Goal: Navigation & Orientation: Find specific page/section

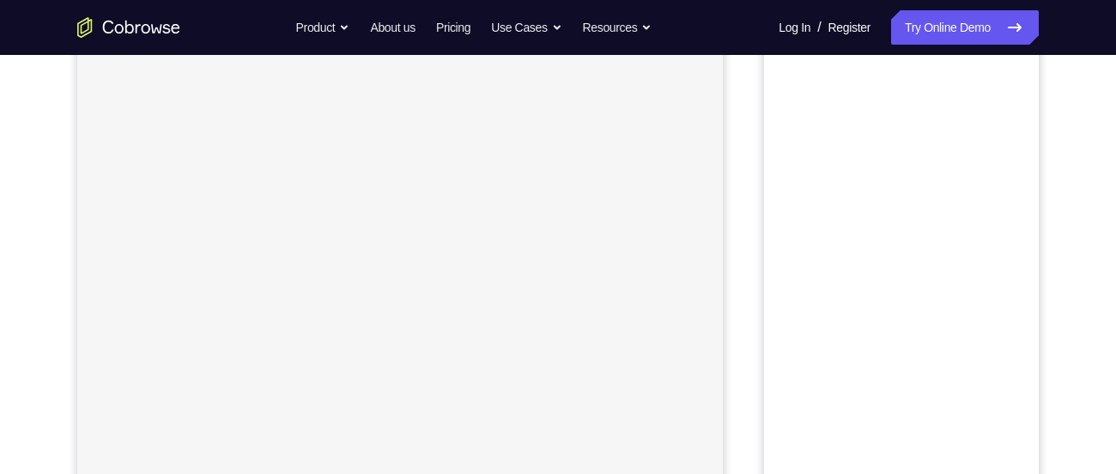
scroll to position [105, 0]
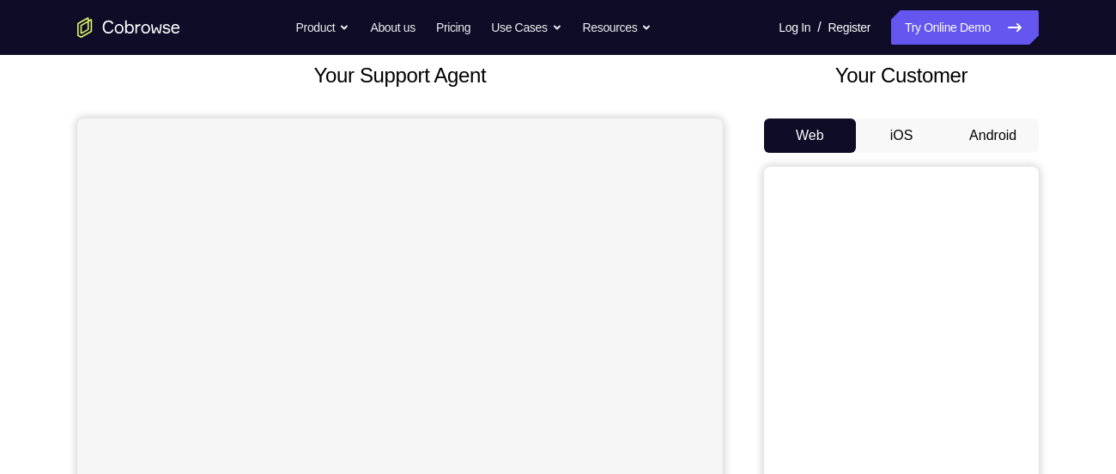
click at [884, 125] on button "iOS" at bounding box center [902, 136] width 92 height 34
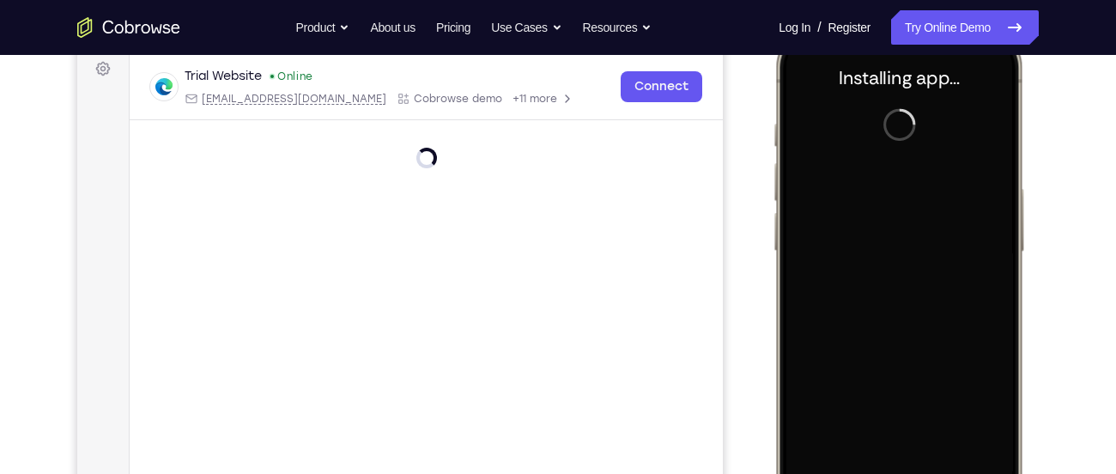
scroll to position [0, 0]
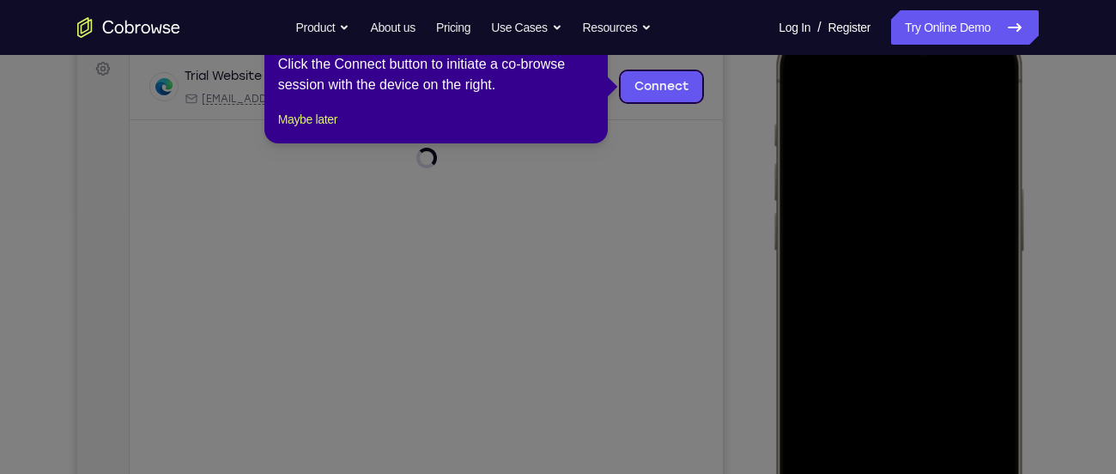
click at [724, 146] on icon at bounding box center [564, 237] width 1129 height 474
click at [642, 83] on link "Connect" at bounding box center [662, 86] width 82 height 31
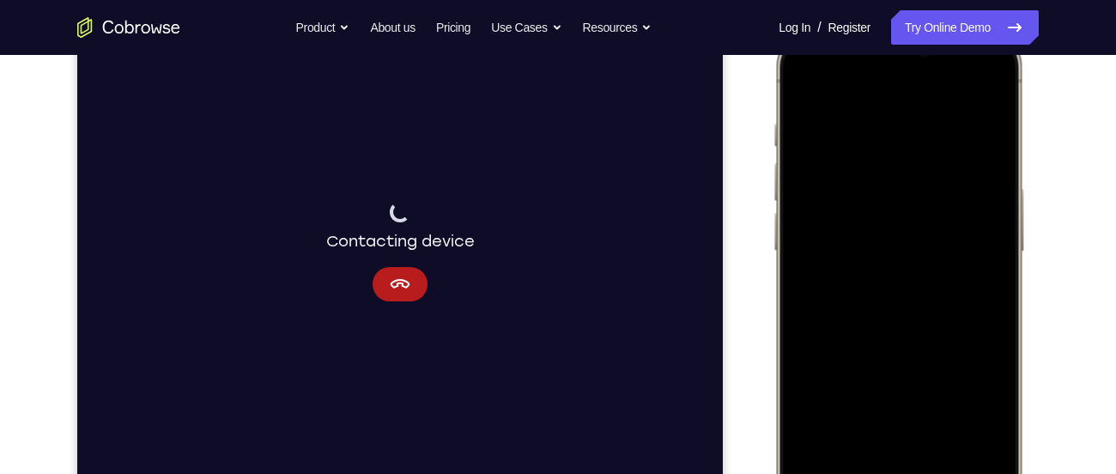
scroll to position [350, 0]
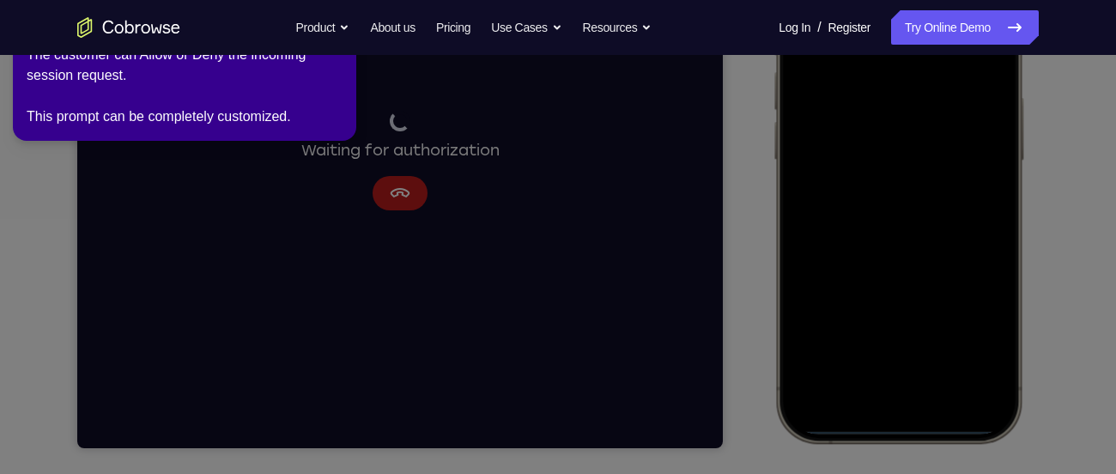
click at [520, 232] on icon at bounding box center [561, 233] width 1136 height 481
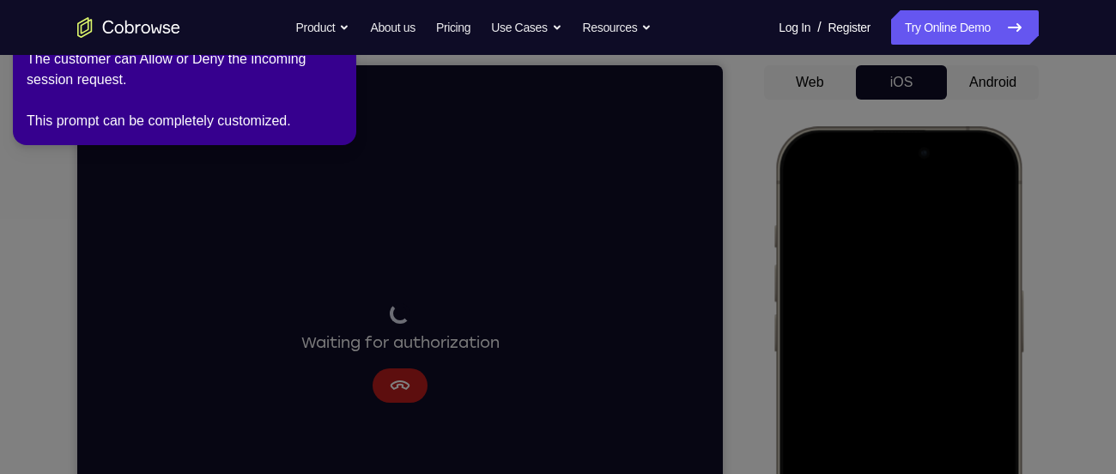
scroll to position [157, 0]
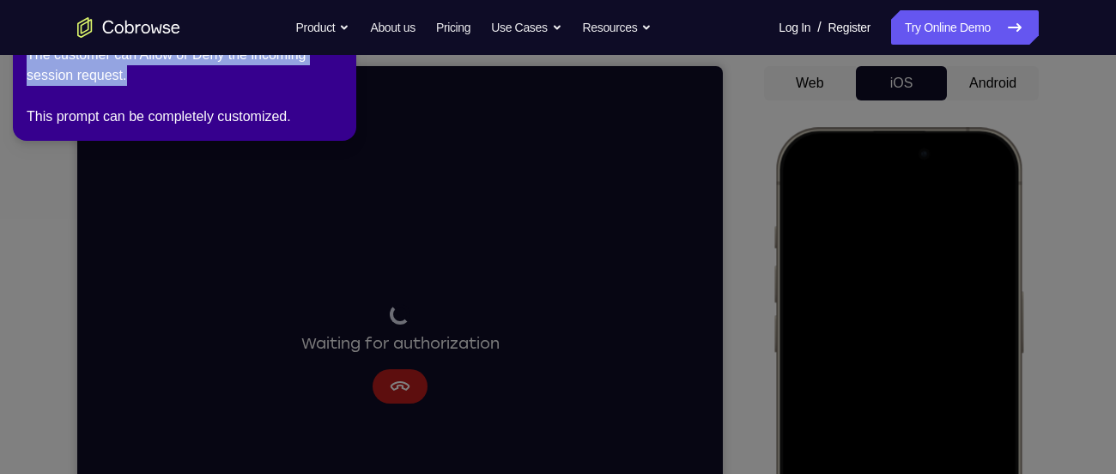
drag, startPoint x: 214, startPoint y: 77, endPoint x: 400, endPoint y: 357, distance: 336.3
drag, startPoint x: 404, startPoint y: 363, endPoint x: 412, endPoint y: 375, distance: 14.3
click at [412, 375] on icon at bounding box center [561, 233] width 1136 height 481
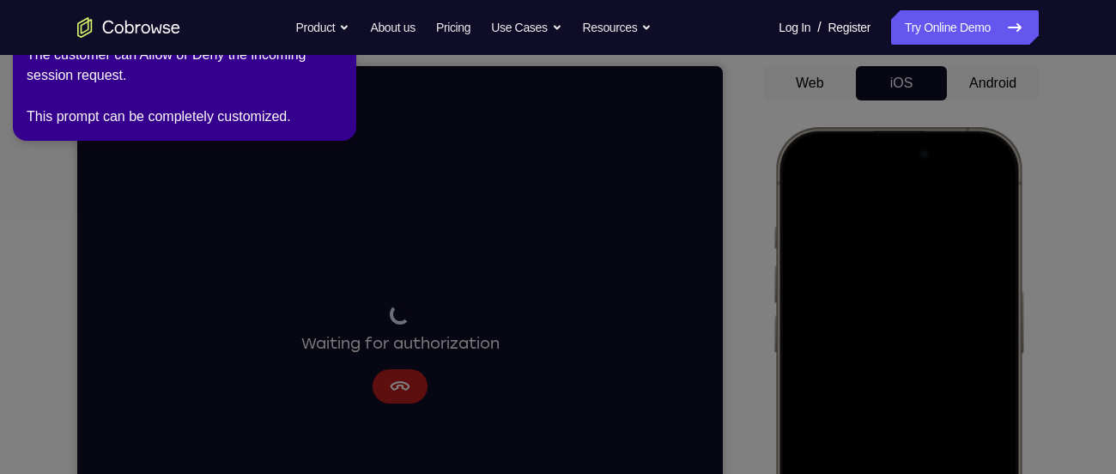
click at [412, 375] on icon at bounding box center [561, 233] width 1136 height 481
click at [193, 58] on div "The customer can Allow or Deny the incoming session request. This prompt can be…" at bounding box center [185, 86] width 316 height 82
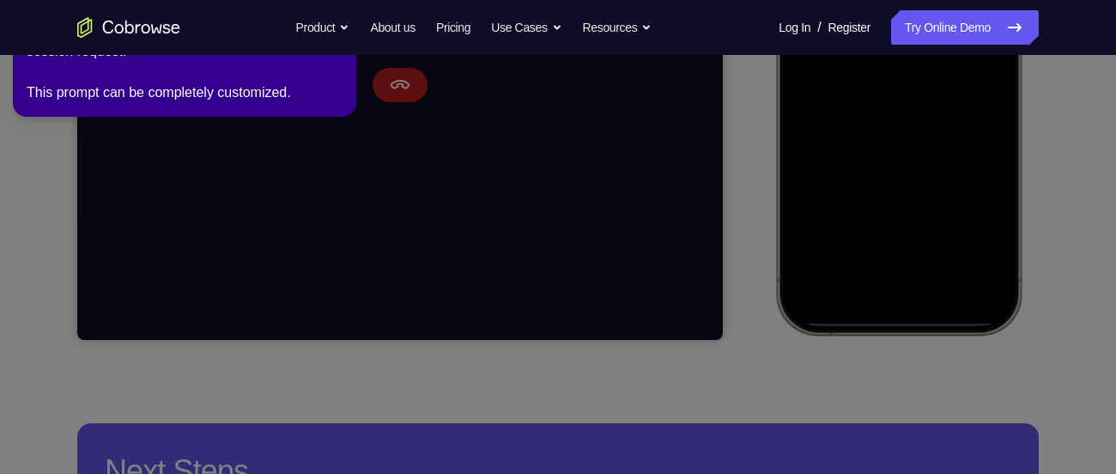
scroll to position [459, 0]
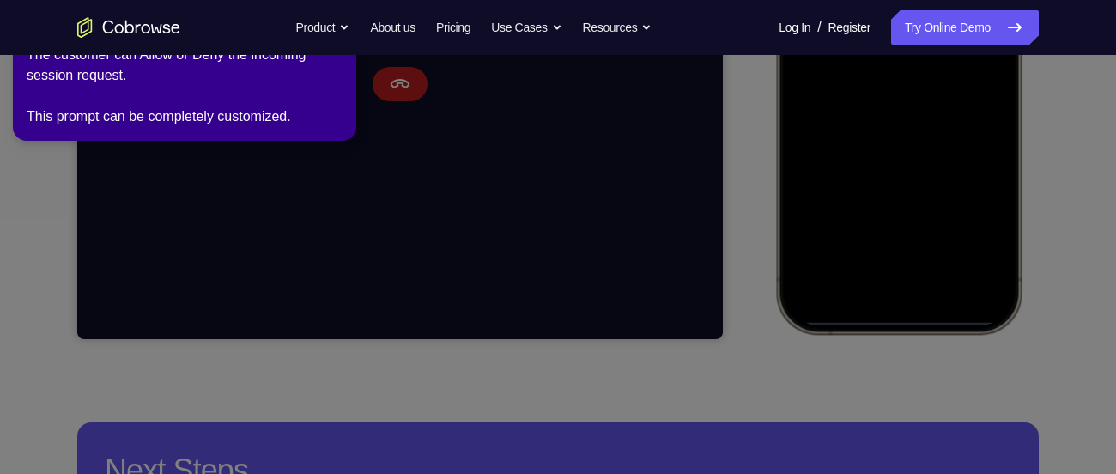
drag, startPoint x: 756, startPoint y: 301, endPoint x: 599, endPoint y: 375, distance: 174.0
click at [599, 375] on icon at bounding box center [561, 233] width 1136 height 481
drag, startPoint x: 599, startPoint y: 375, endPoint x: 492, endPoint y: 259, distance: 157.4
click at [492, 259] on icon at bounding box center [561, 233] width 1136 height 481
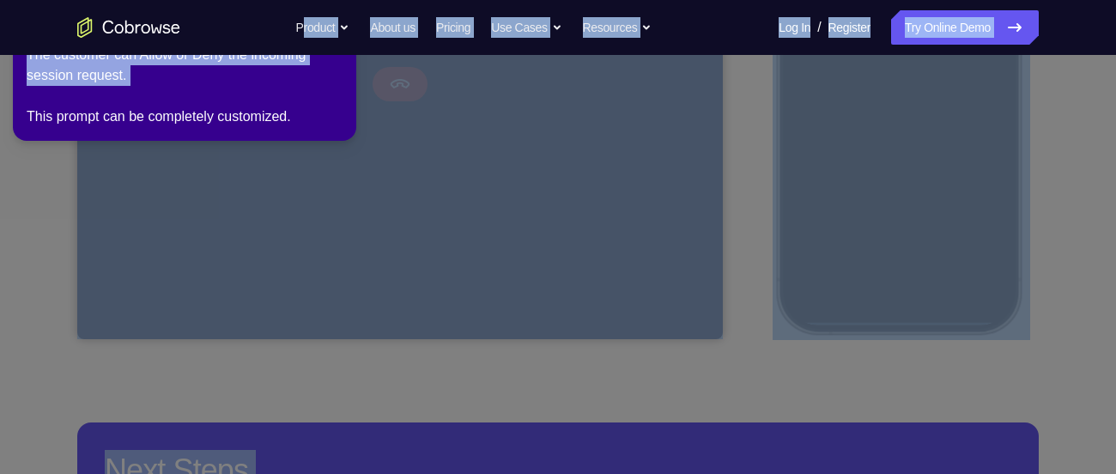
drag, startPoint x: 104, startPoint y: 96, endPoint x: 46, endPoint y: 44, distance: 77.8
click at [46, 44] on body "Open main menu Go back Powerful, Flexible and Trustworthy. Avoid all extra fric…" at bounding box center [558, 471] width 1116 height 1860
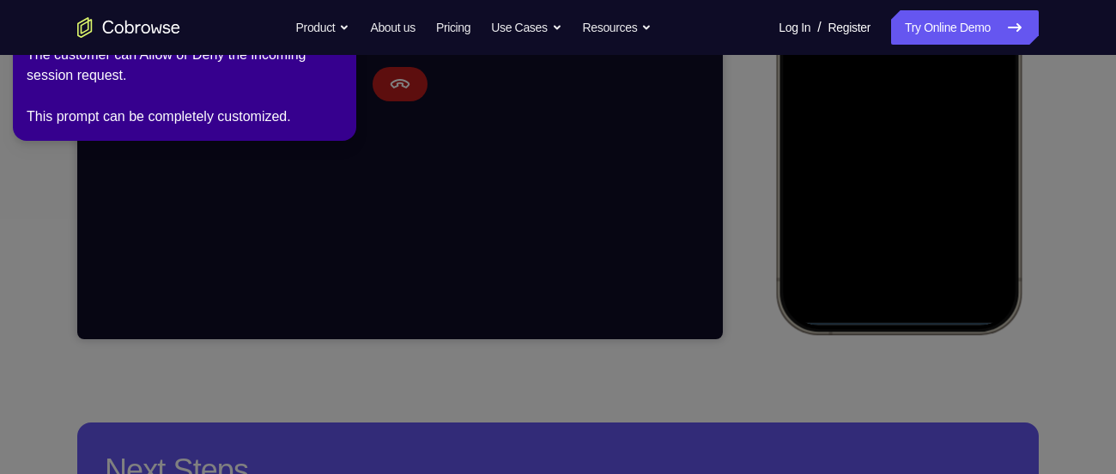
click at [46, 44] on div "Go back Powerful, Flexible and Trustworthy. Avoid all extra friction for both A…" at bounding box center [558, 27] width 1099 height 34
click at [106, 26] on icon "Go to the home page" at bounding box center [128, 27] width 103 height 21
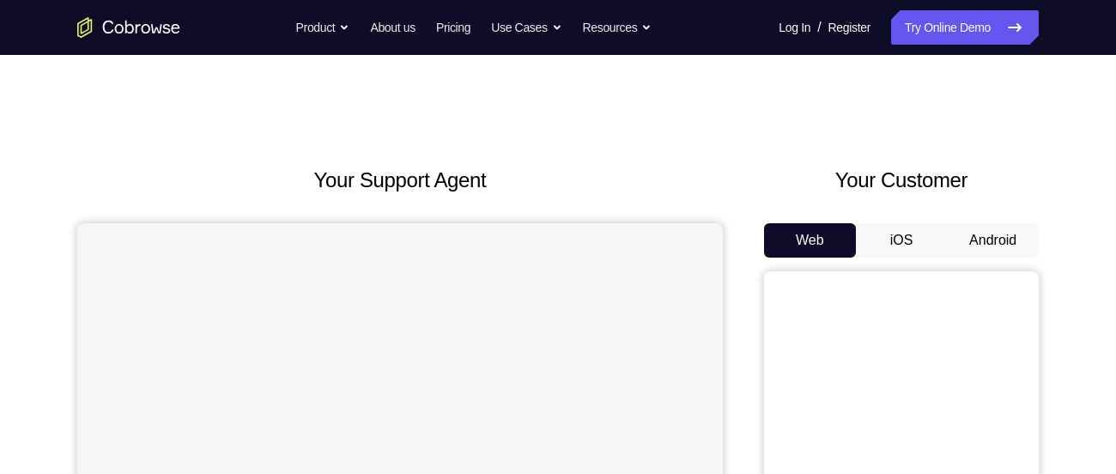
scroll to position [125, 0]
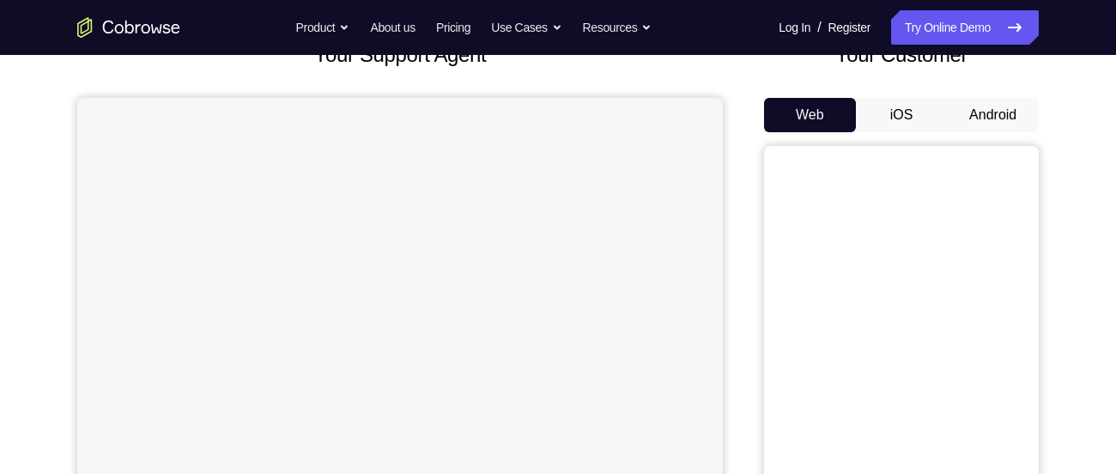
click at [975, 115] on button "Android" at bounding box center [993, 115] width 92 height 34
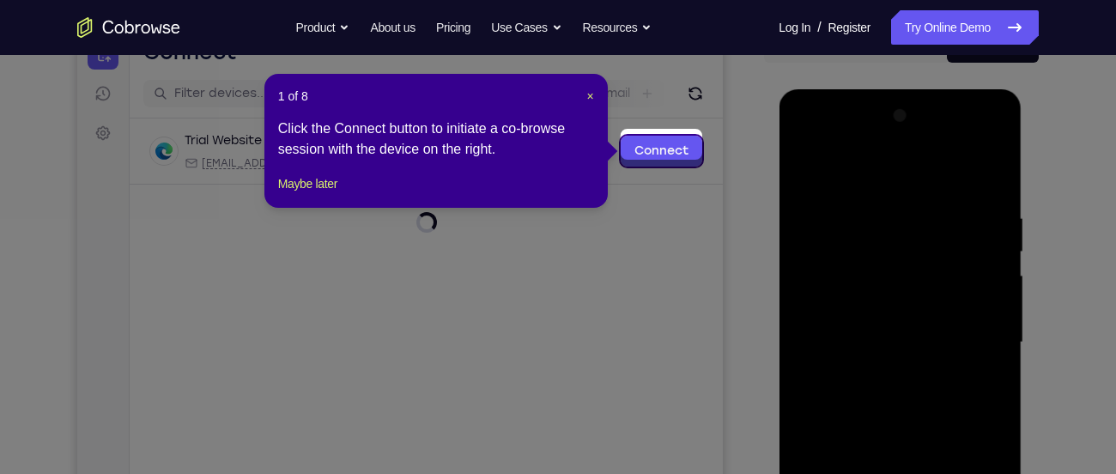
scroll to position [192, 0]
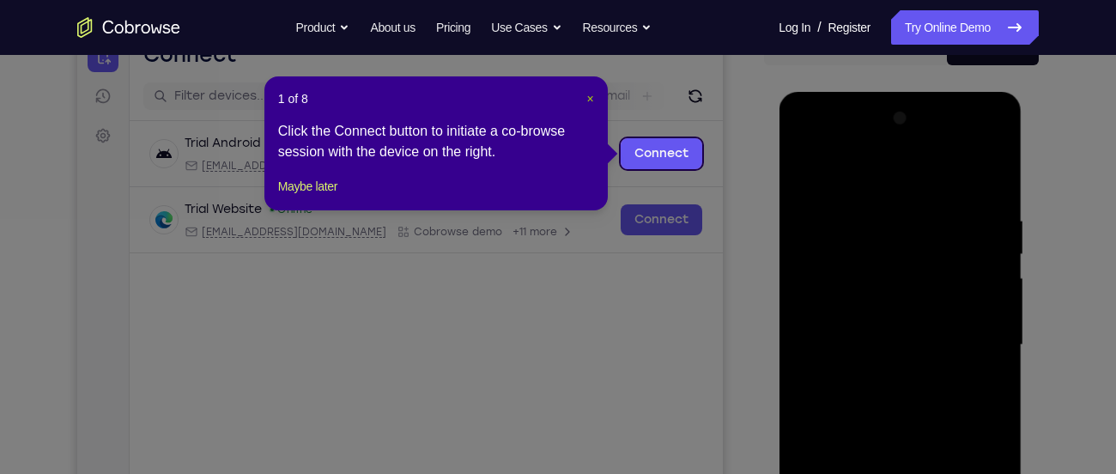
click at [590, 97] on span "×" at bounding box center [590, 99] width 7 height 14
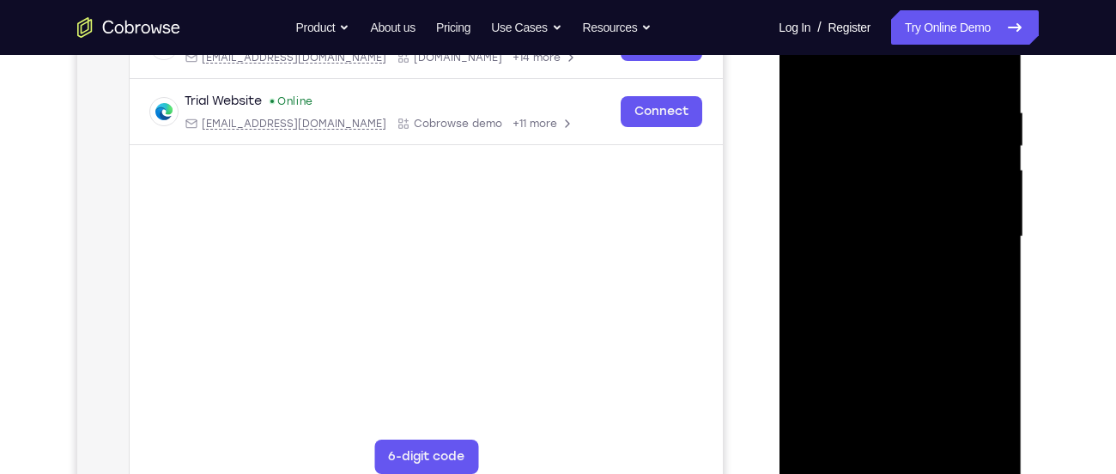
scroll to position [301, 0]
click at [902, 458] on div at bounding box center [900, 236] width 216 height 481
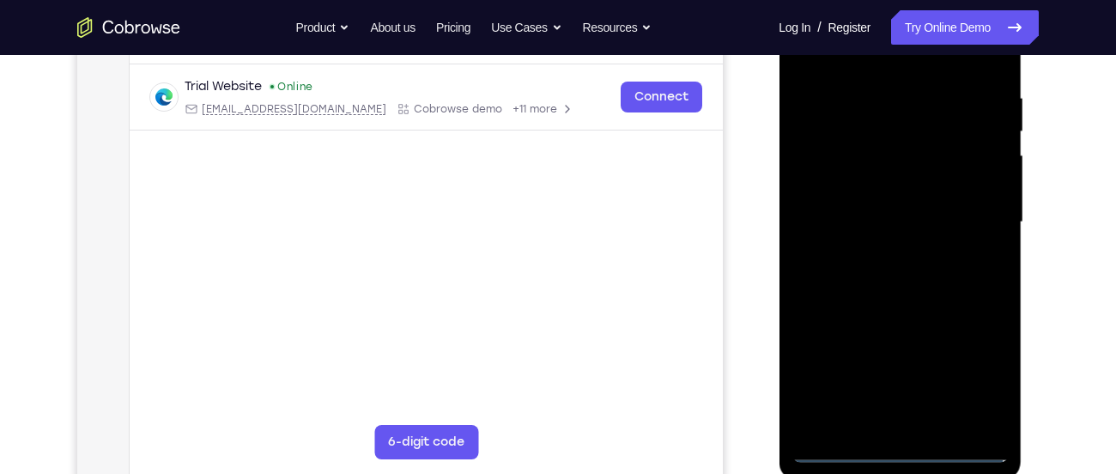
scroll to position [316, 0]
click at [894, 447] on div at bounding box center [900, 221] width 216 height 481
click at [904, 420] on div at bounding box center [900, 221] width 216 height 481
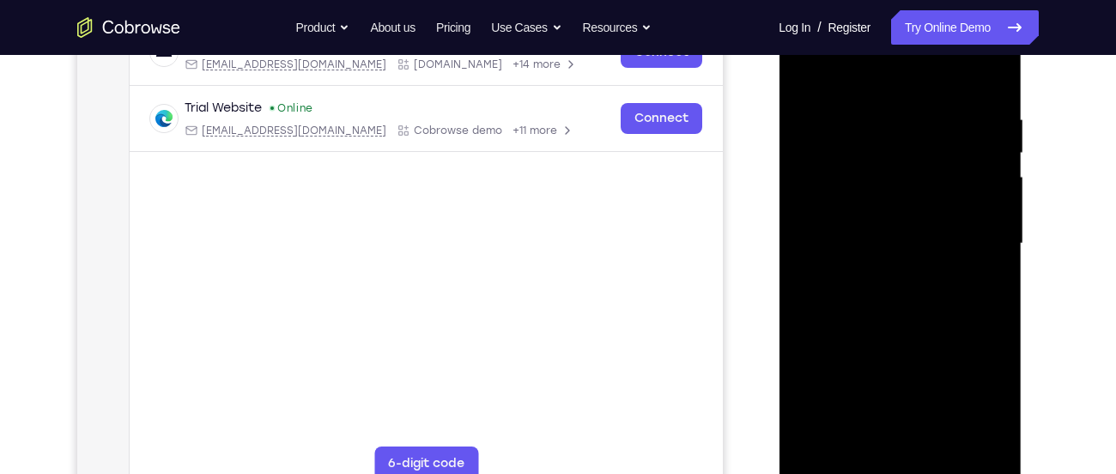
scroll to position [295, 0]
click at [986, 438] on div at bounding box center [900, 242] width 216 height 481
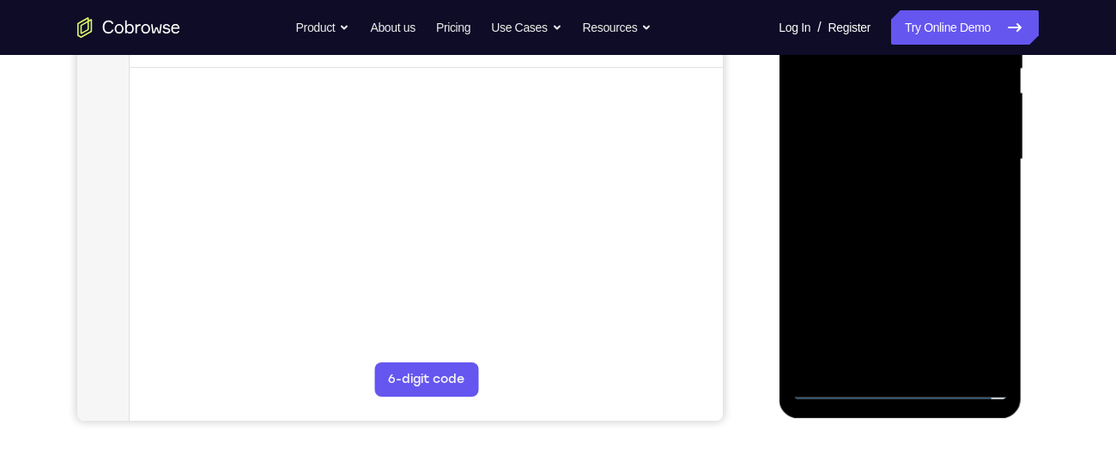
scroll to position [379, 0]
click at [969, 312] on div at bounding box center [900, 158] width 216 height 481
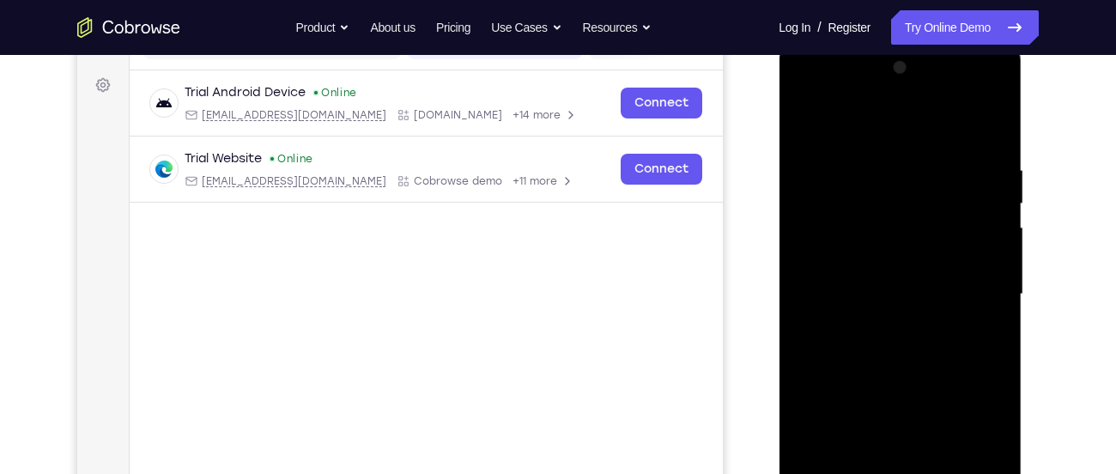
scroll to position [242, 0]
click at [884, 131] on div at bounding box center [900, 295] width 216 height 481
click at [967, 285] on div at bounding box center [900, 295] width 216 height 481
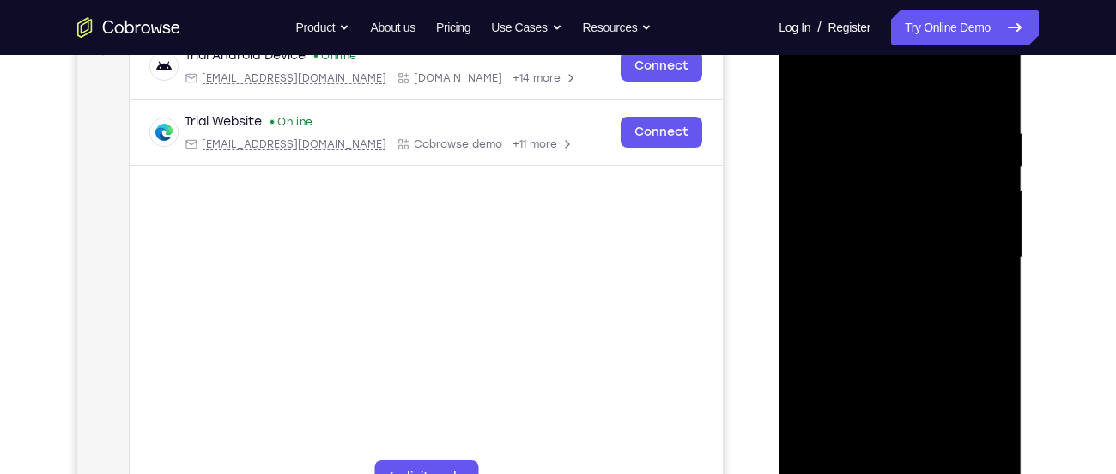
scroll to position [281, 0]
click at [876, 262] on div at bounding box center [900, 256] width 216 height 481
click at [881, 285] on div at bounding box center [900, 256] width 216 height 481
click at [874, 251] on div at bounding box center [900, 256] width 216 height 481
click at [881, 222] on div at bounding box center [900, 256] width 216 height 481
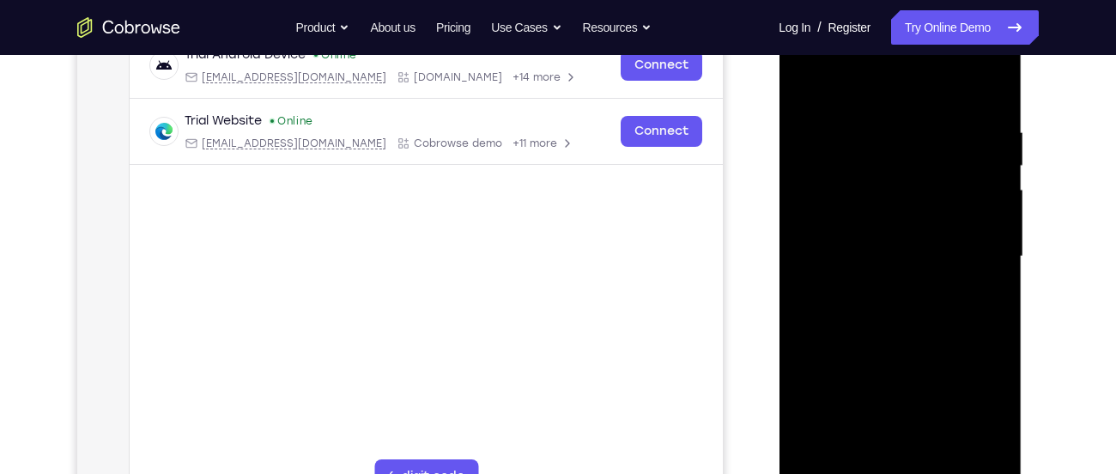
click at [884, 261] on div at bounding box center [900, 256] width 216 height 481
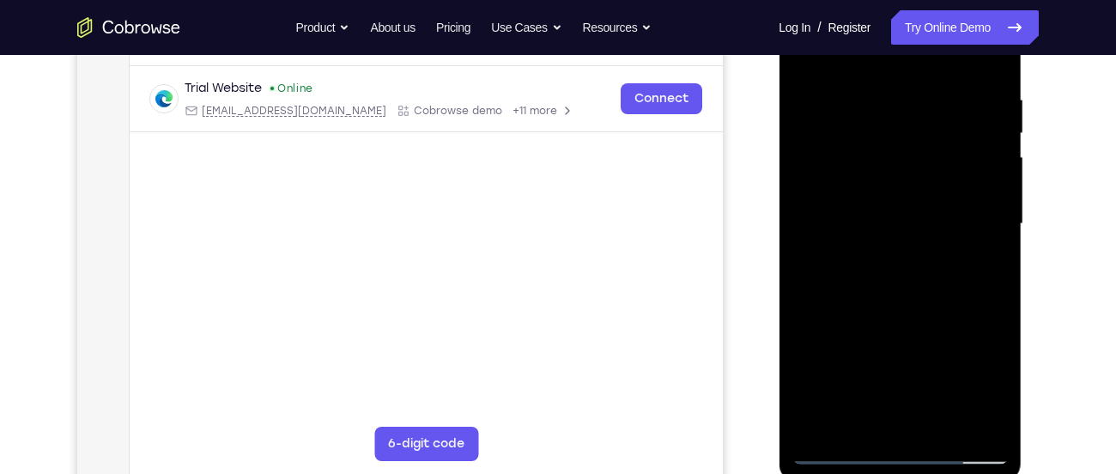
scroll to position [316, 0]
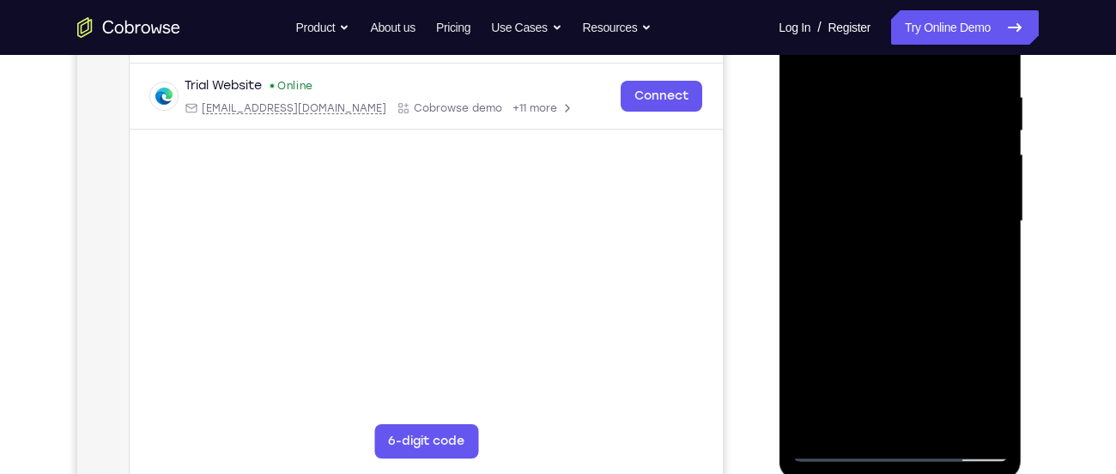
click at [890, 281] on div at bounding box center [900, 221] width 216 height 481
click at [853, 251] on div at bounding box center [900, 221] width 216 height 481
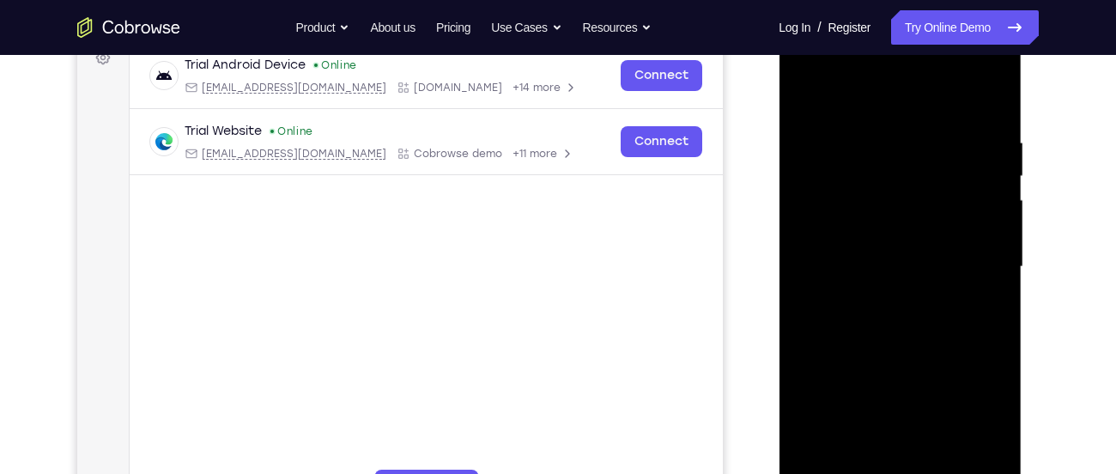
scroll to position [269, 0]
click at [951, 140] on div at bounding box center [900, 268] width 216 height 481
click at [990, 68] on div at bounding box center [900, 268] width 216 height 481
click at [821, 337] on div at bounding box center [900, 268] width 216 height 481
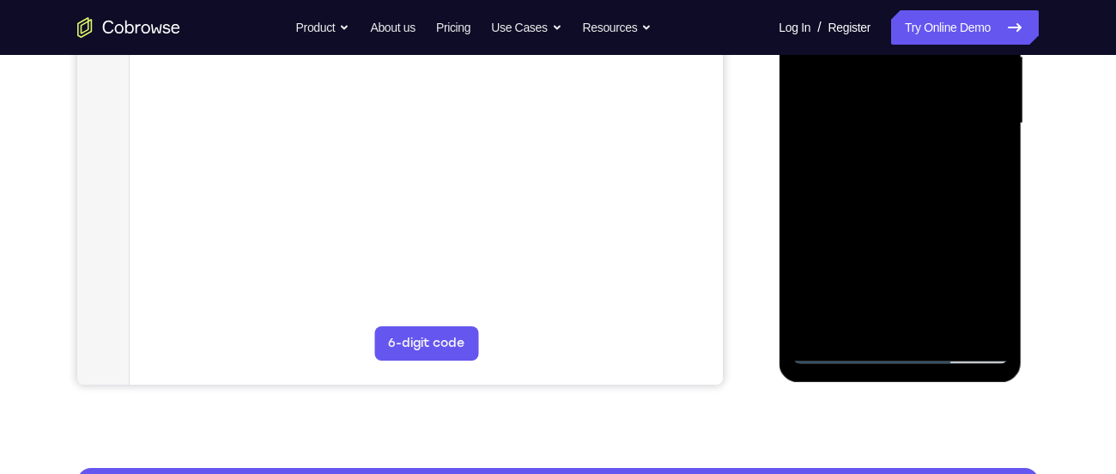
scroll to position [416, 0]
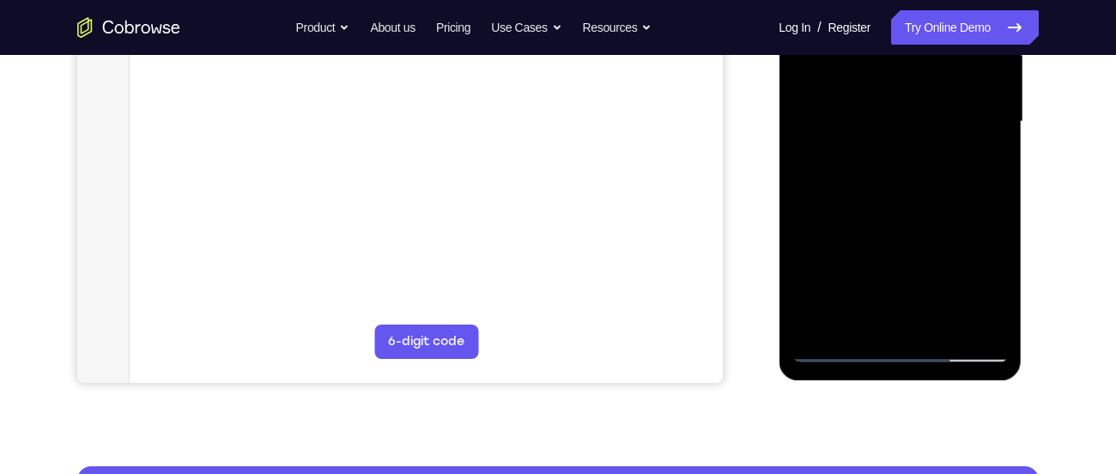
click at [839, 346] on div at bounding box center [900, 121] width 216 height 481
click at [829, 149] on div at bounding box center [900, 121] width 216 height 481
click at [844, 143] on div at bounding box center [900, 121] width 216 height 481
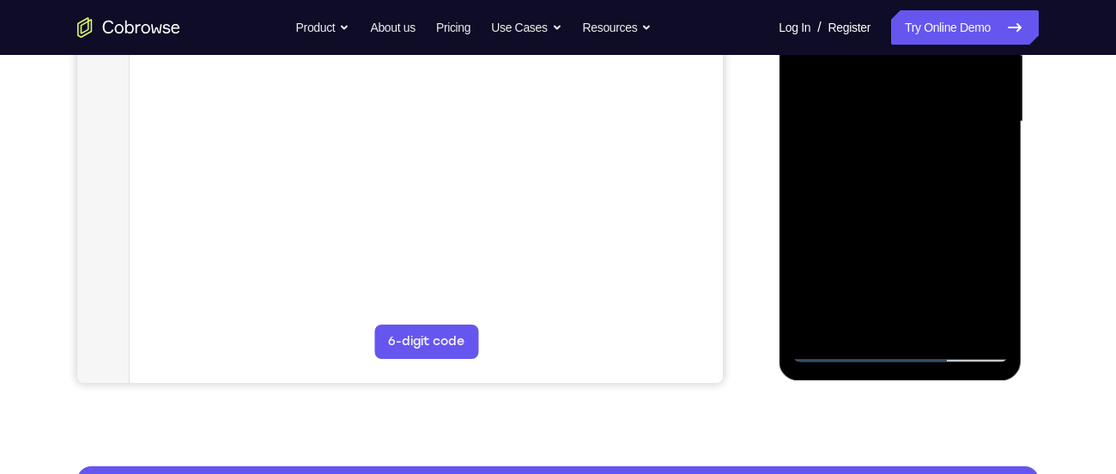
click at [844, 143] on div at bounding box center [900, 121] width 216 height 481
click at [850, 153] on div at bounding box center [900, 121] width 216 height 481
click at [864, 124] on div at bounding box center [900, 121] width 216 height 481
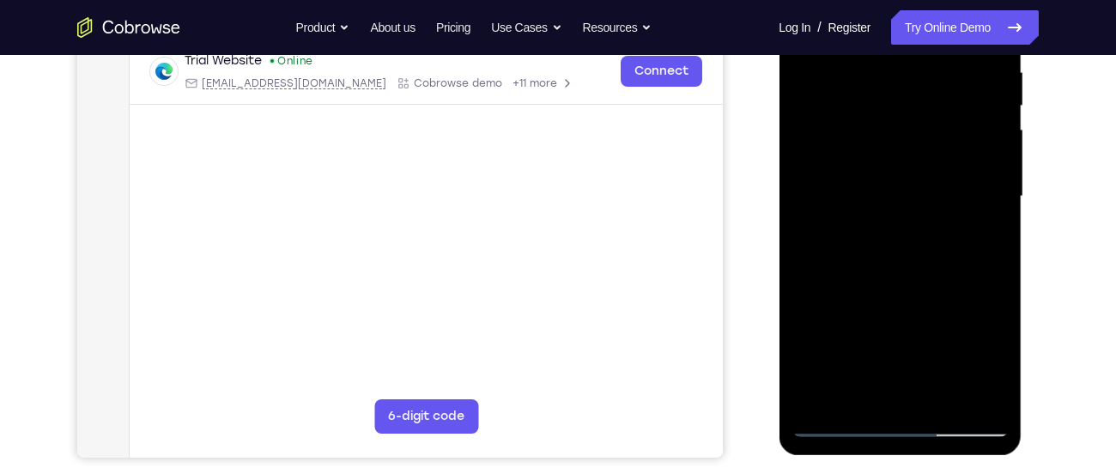
scroll to position [339, 0]
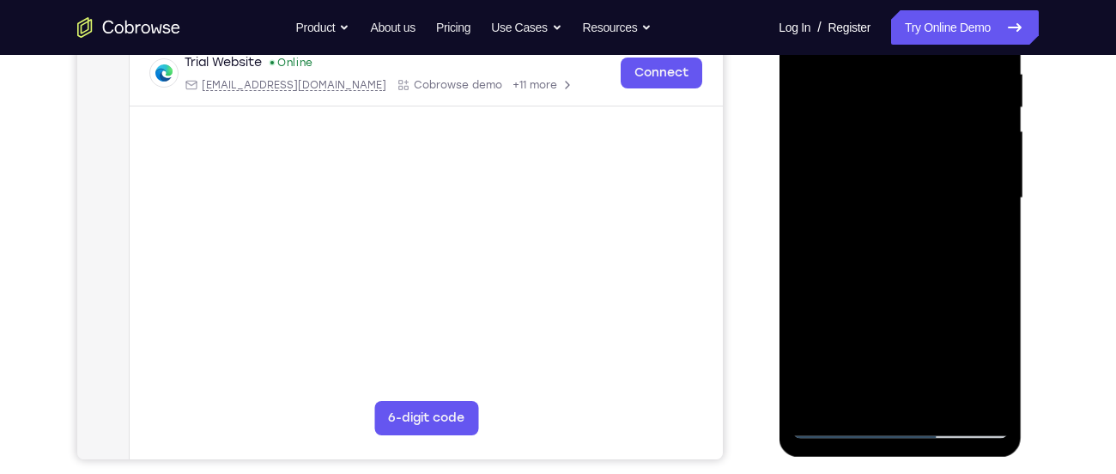
click at [915, 242] on div at bounding box center [900, 198] width 216 height 481
click at [892, 283] on div at bounding box center [900, 198] width 216 height 481
click at [877, 233] on div at bounding box center [900, 198] width 216 height 481
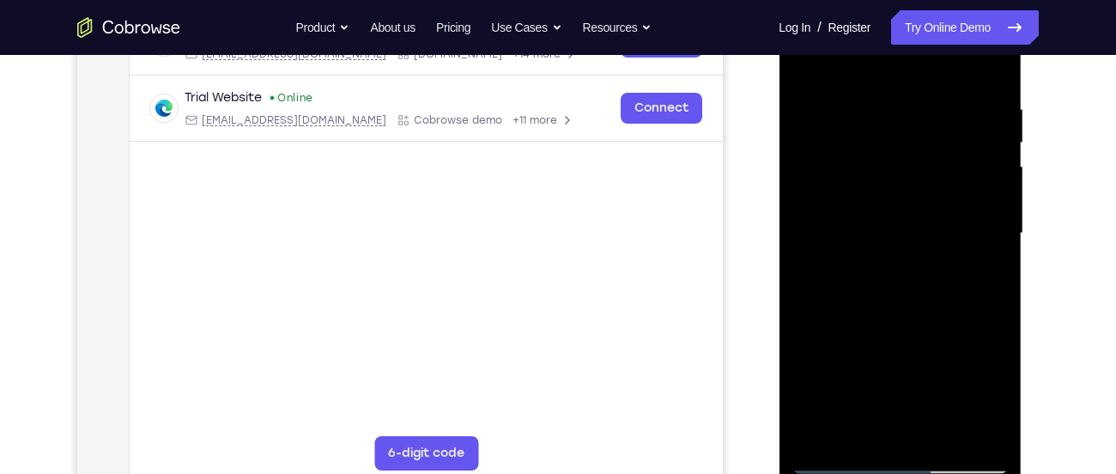
scroll to position [303, 0]
click at [877, 233] on div at bounding box center [900, 234] width 216 height 481
click at [859, 277] on div at bounding box center [900, 234] width 216 height 481
click at [871, 247] on div at bounding box center [900, 234] width 216 height 481
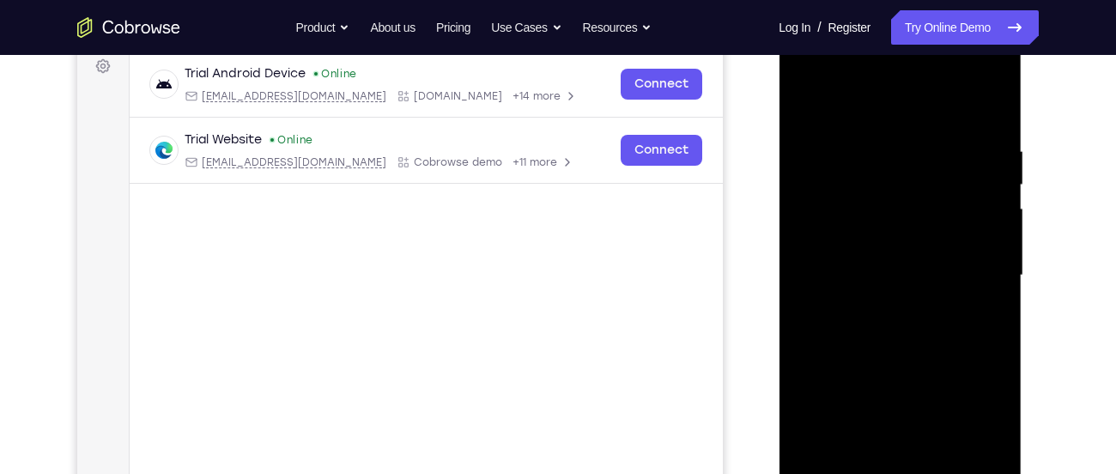
scroll to position [261, 0]
click at [913, 362] on div at bounding box center [900, 276] width 216 height 481
click at [981, 235] on div at bounding box center [900, 276] width 216 height 481
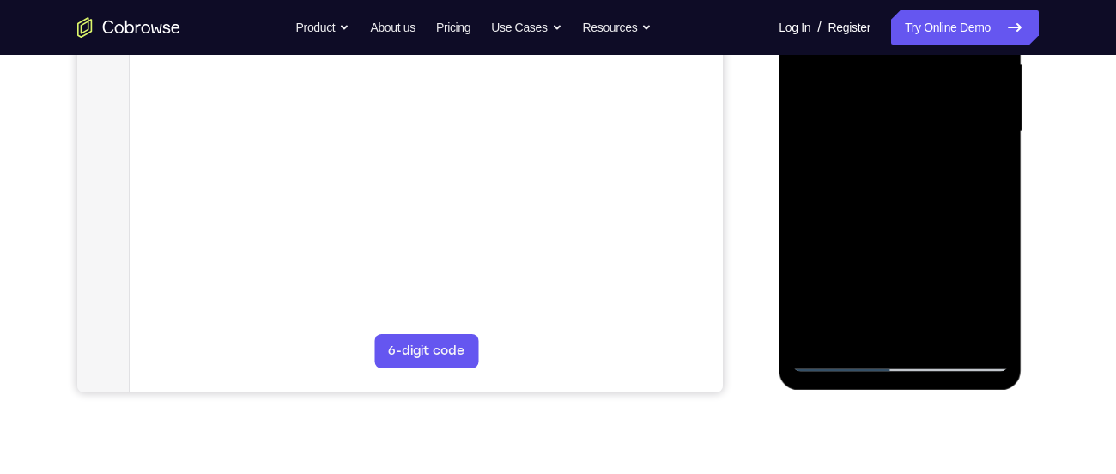
scroll to position [408, 0]
drag, startPoint x: 890, startPoint y: 246, endPoint x: 889, endPoint y: 113, distance: 133.1
click at [889, 113] on div at bounding box center [900, 129] width 216 height 481
click at [896, 327] on div at bounding box center [900, 129] width 216 height 481
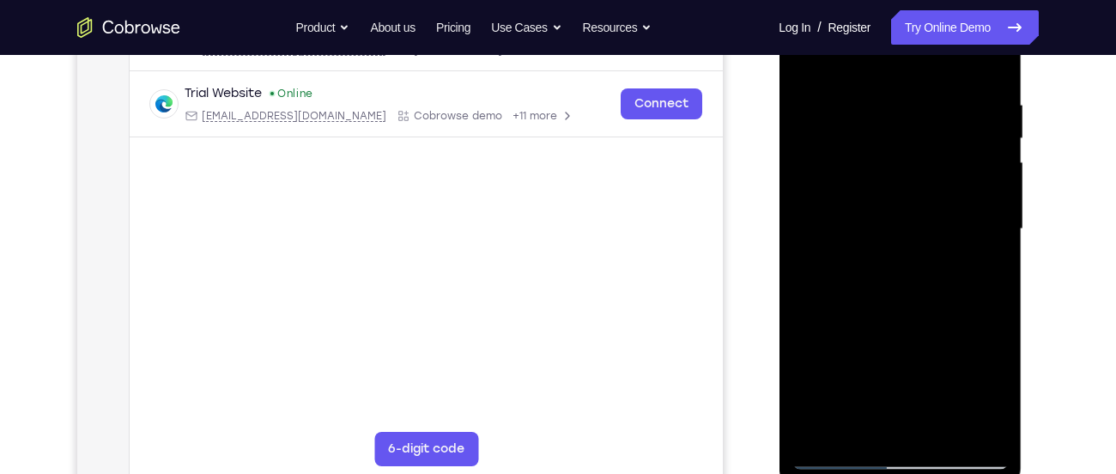
scroll to position [307, 0]
click at [872, 204] on div at bounding box center [900, 230] width 216 height 481
click at [899, 268] on div at bounding box center [900, 230] width 216 height 481
click at [901, 176] on div at bounding box center [900, 230] width 216 height 481
click at [865, 149] on div at bounding box center [900, 230] width 216 height 481
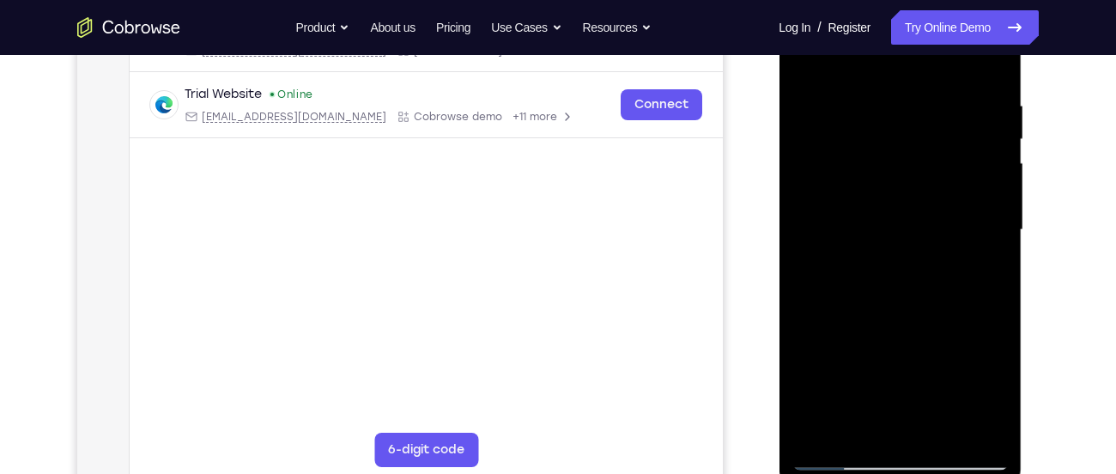
click at [864, 149] on div at bounding box center [900, 230] width 216 height 481
click at [857, 155] on div at bounding box center [900, 230] width 216 height 481
drag, startPoint x: 892, startPoint y: 221, endPoint x: 872, endPoint y: 72, distance: 149.9
click at [872, 72] on div at bounding box center [900, 230] width 216 height 481
drag, startPoint x: 891, startPoint y: 255, endPoint x: 892, endPoint y: 108, distance: 146.8
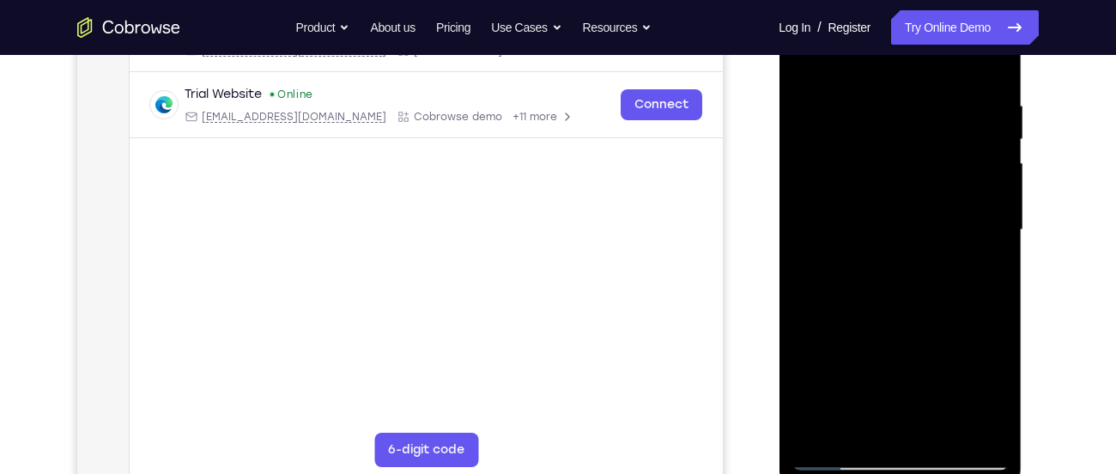
click at [892, 108] on div at bounding box center [900, 230] width 216 height 481
click at [918, 266] on div at bounding box center [900, 230] width 216 height 481
drag, startPoint x: 881, startPoint y: 210, endPoint x: 904, endPoint y: 357, distance: 149.5
click at [904, 357] on div at bounding box center [900, 230] width 216 height 481
click at [808, 61] on div at bounding box center [900, 230] width 216 height 481
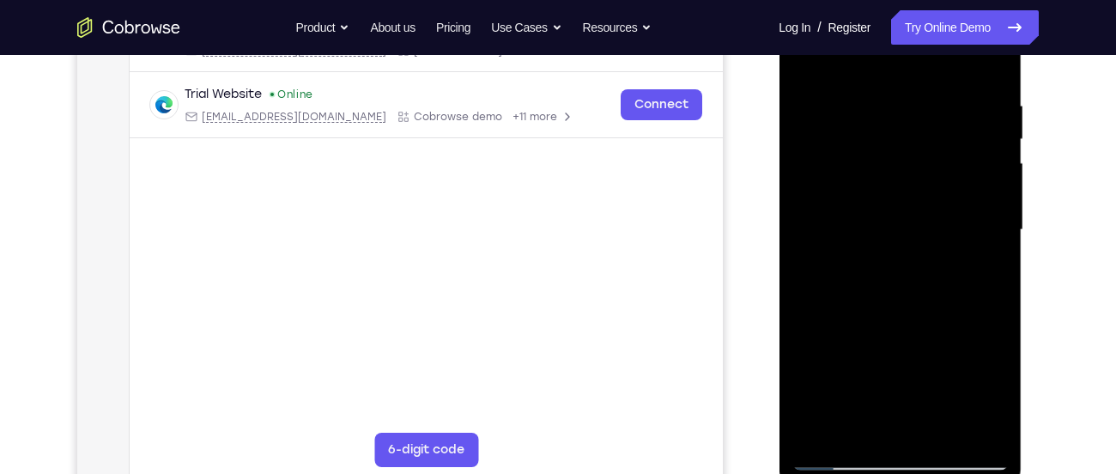
drag, startPoint x: 910, startPoint y: 282, endPoint x: 876, endPoint y: 52, distance: 232.7
click at [876, 52] on div at bounding box center [900, 230] width 216 height 481
drag, startPoint x: 886, startPoint y: 182, endPoint x: 905, endPoint y: 371, distance: 189.9
click at [905, 371] on div at bounding box center [900, 230] width 216 height 481
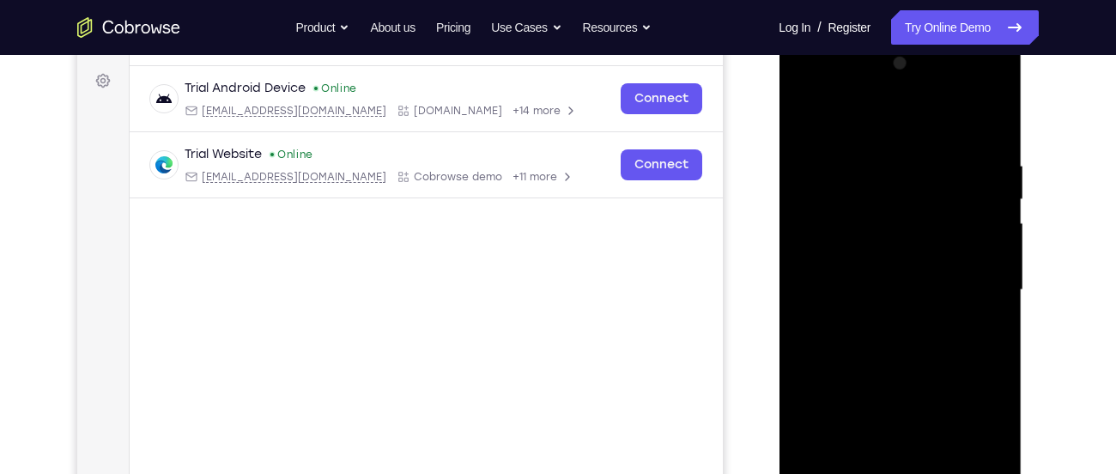
scroll to position [230, 0]
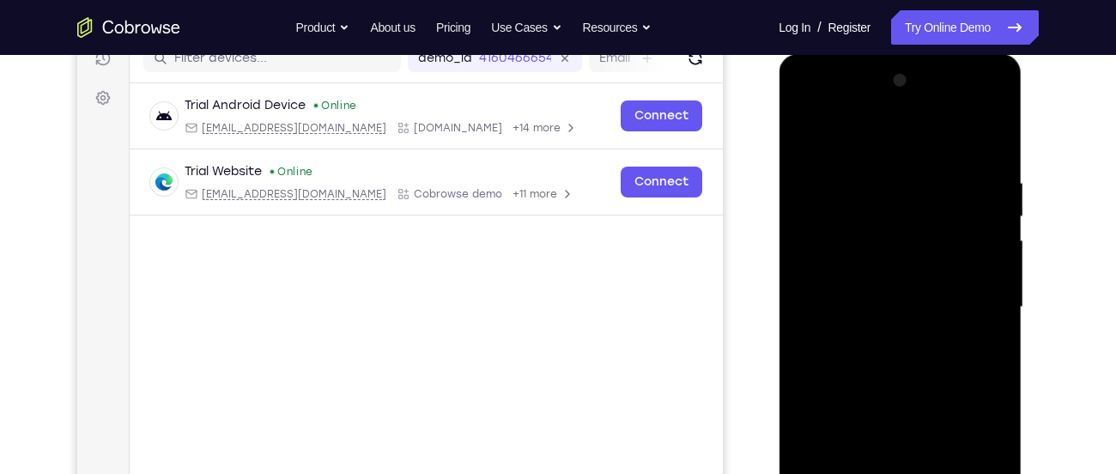
click at [888, 99] on div at bounding box center [900, 307] width 216 height 481
click at [851, 141] on div at bounding box center [900, 307] width 216 height 481
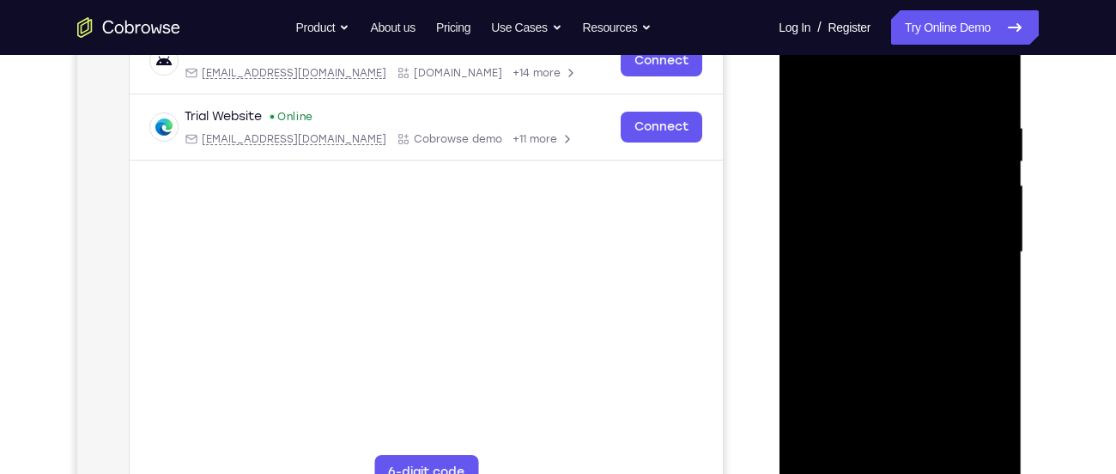
scroll to position [286, 0]
click at [854, 153] on div at bounding box center [900, 251] width 216 height 481
drag, startPoint x: 937, startPoint y: 257, endPoint x: 911, endPoint y: 209, distance: 54.6
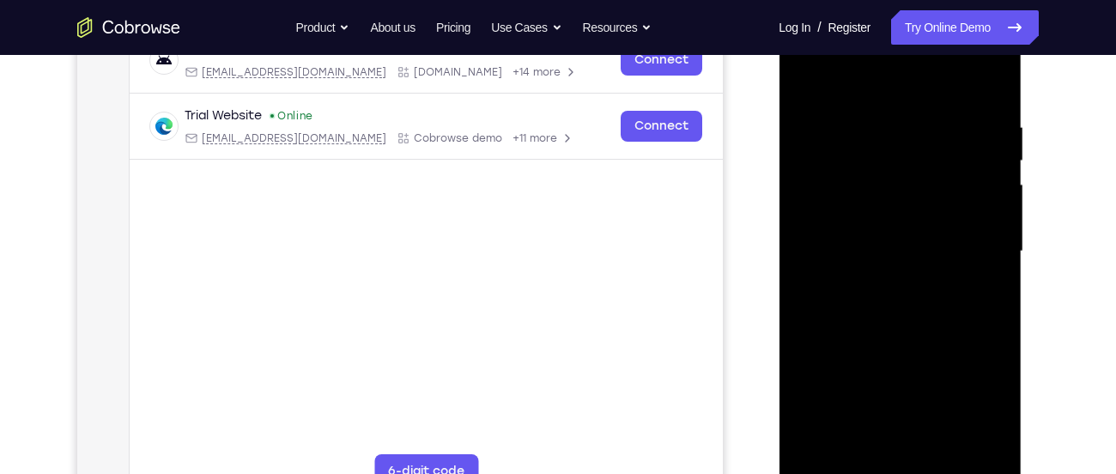
click at [911, 209] on div at bounding box center [900, 251] width 216 height 481
click at [939, 291] on div at bounding box center [900, 251] width 216 height 481
drag, startPoint x: 939, startPoint y: 291, endPoint x: 901, endPoint y: 162, distance: 134.2
click at [901, 162] on div at bounding box center [900, 251] width 216 height 481
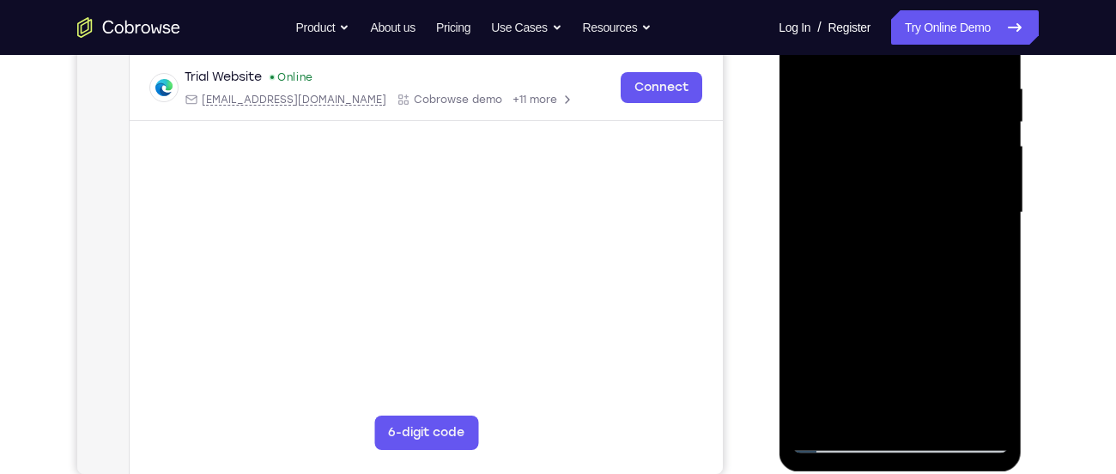
scroll to position [324, 0]
